Goal: Information Seeking & Learning: Find specific fact

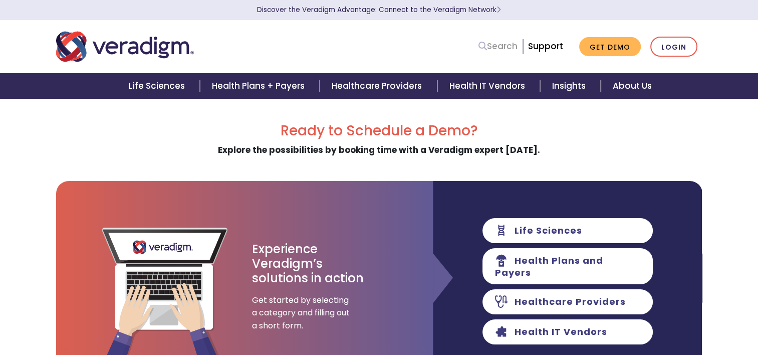
click at [491, 49] on link "Search" at bounding box center [497, 47] width 39 height 14
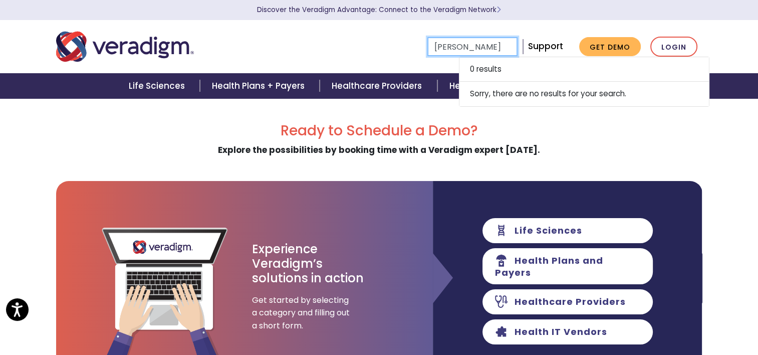
type input "[PERSON_NAME]"
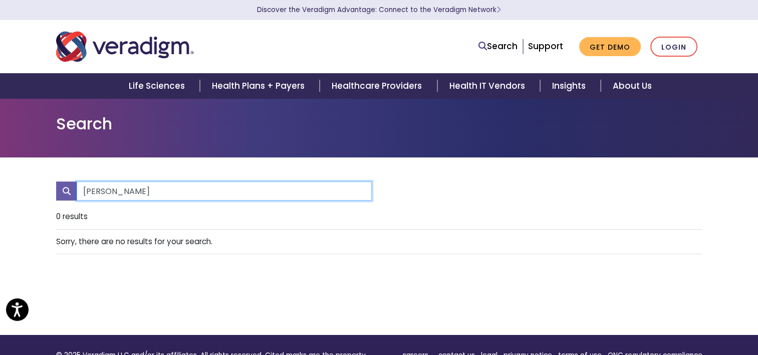
click at [109, 190] on input "[PERSON_NAME]" at bounding box center [224, 190] width 295 height 19
type input "[PERSON_NAME]"
click at [109, 190] on input "[PERSON_NAME]" at bounding box center [224, 190] width 295 height 19
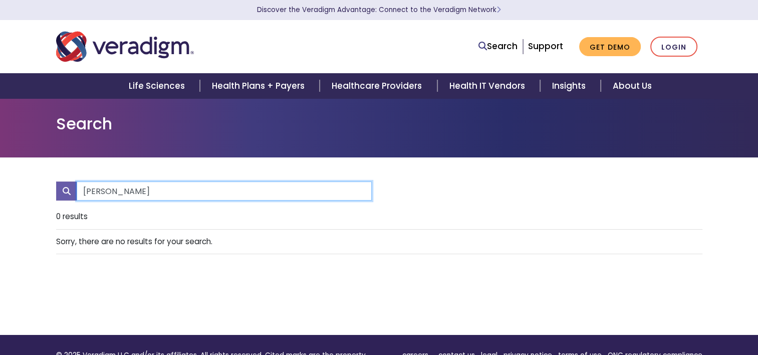
click at [109, 190] on input "[PERSON_NAME]" at bounding box center [224, 190] width 295 height 19
type input "sterling"
